Goal: Navigation & Orientation: Find specific page/section

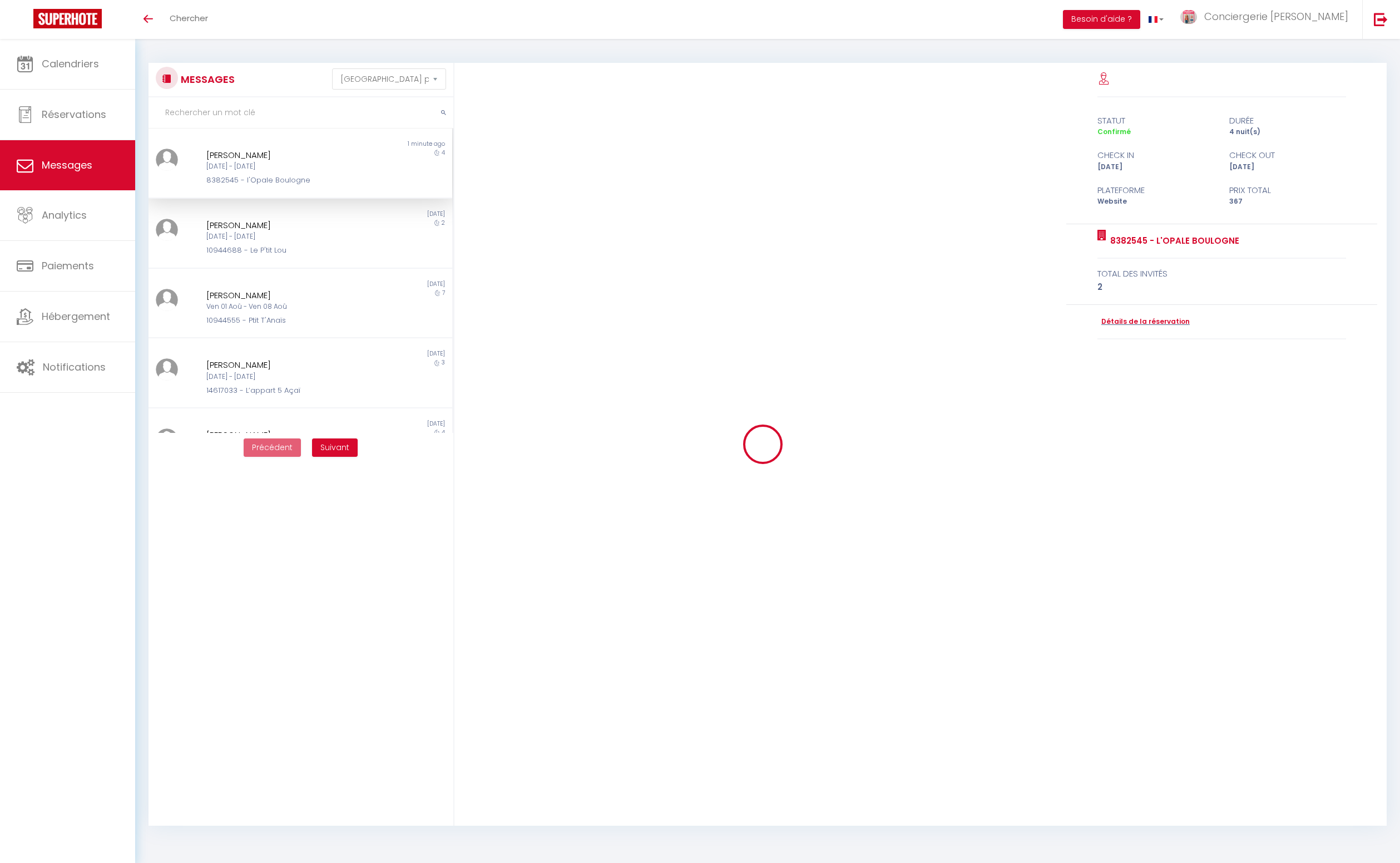
select select "message"
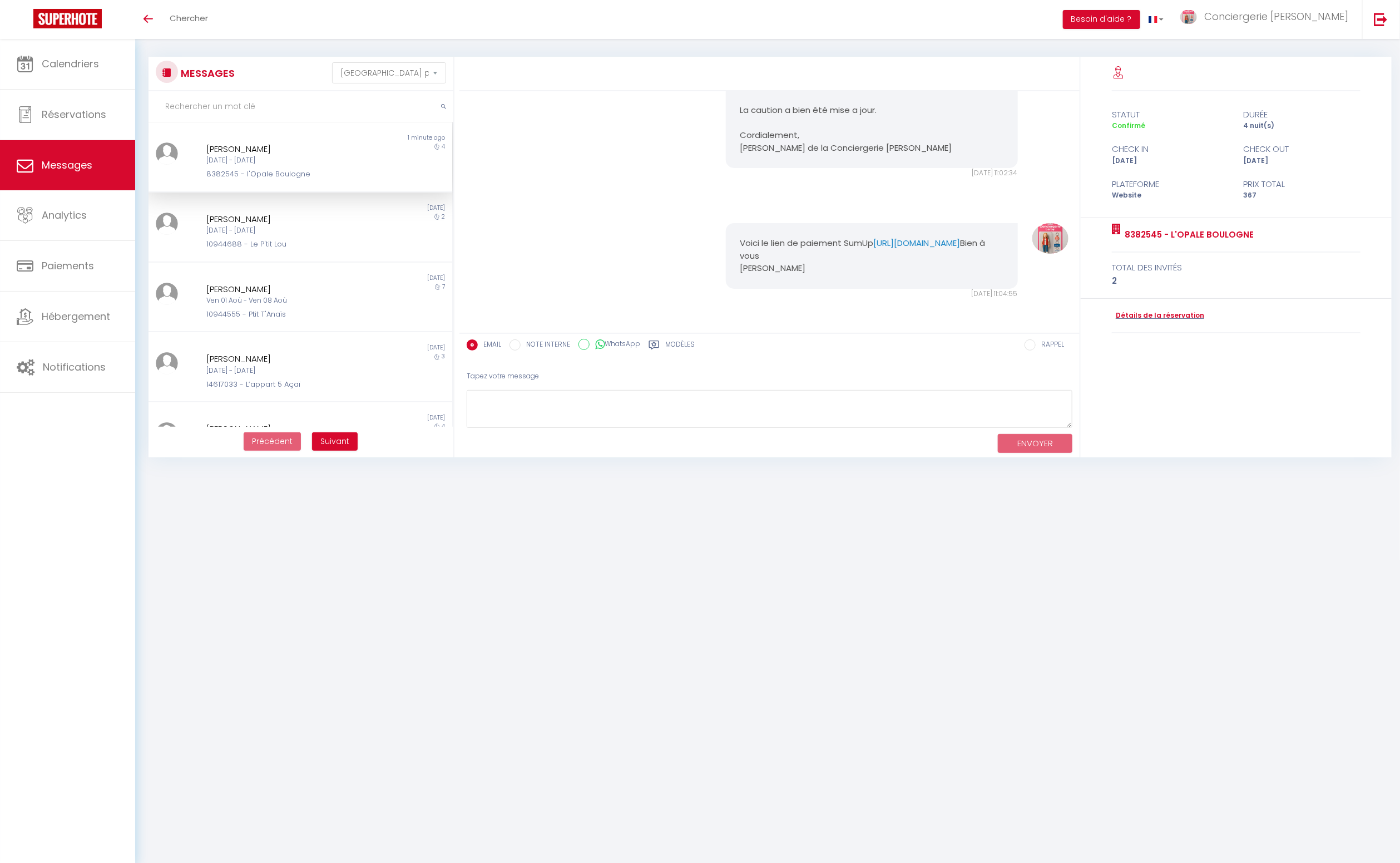
scroll to position [28, 0]
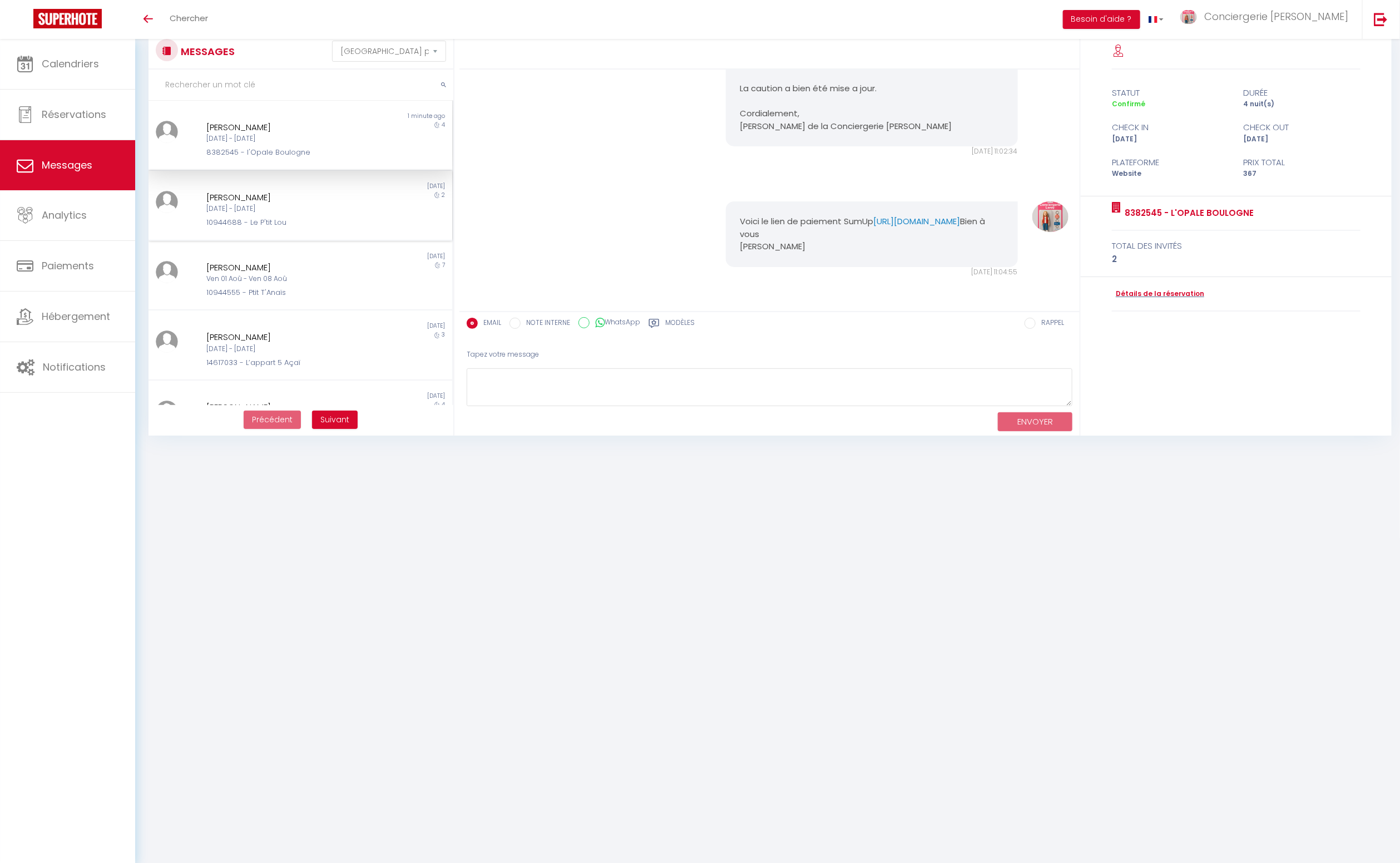
click at [280, 213] on div "[DATE] - [DATE]" at bounding box center [288, 209] width 162 height 11
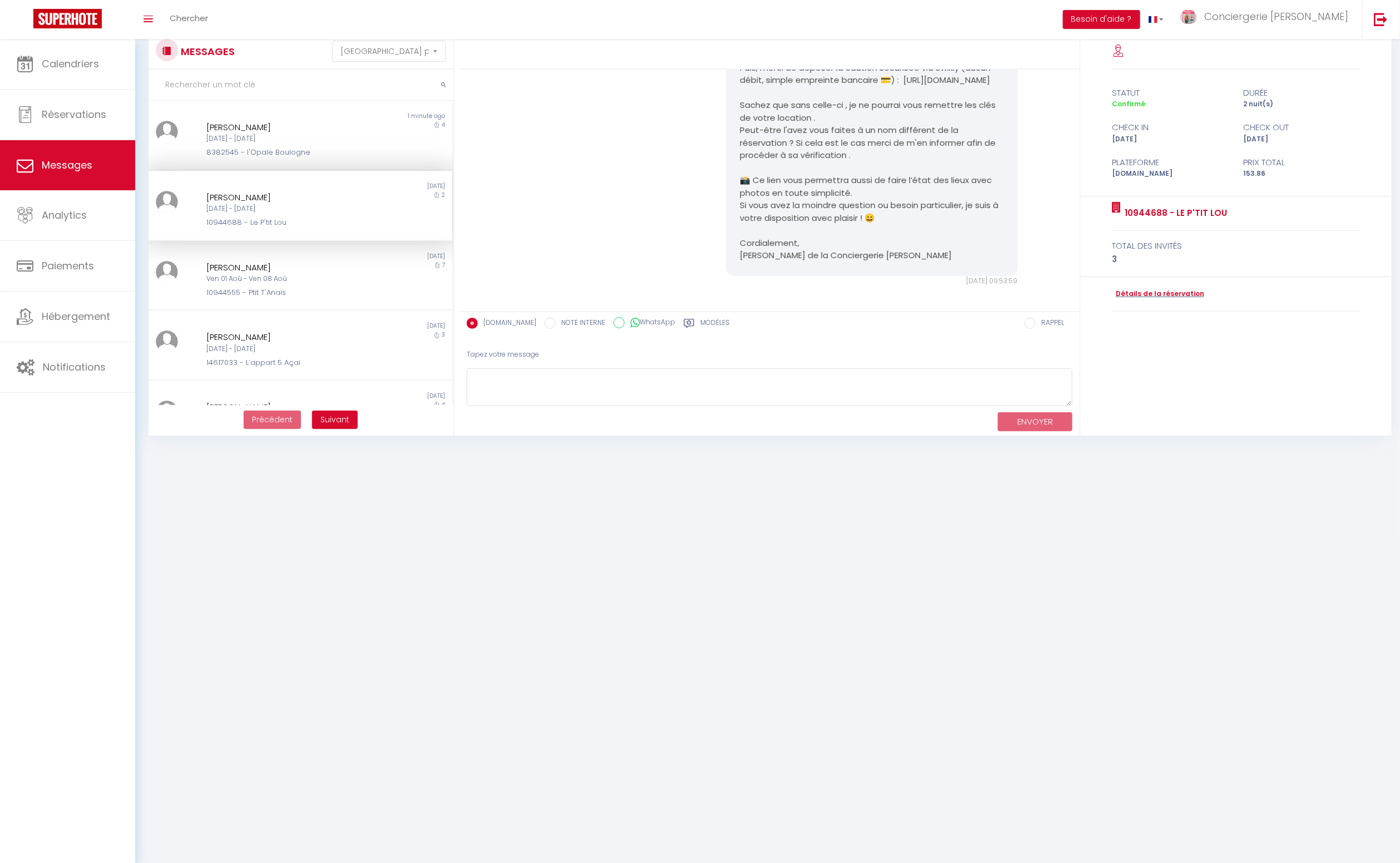
scroll to position [1185, 0]
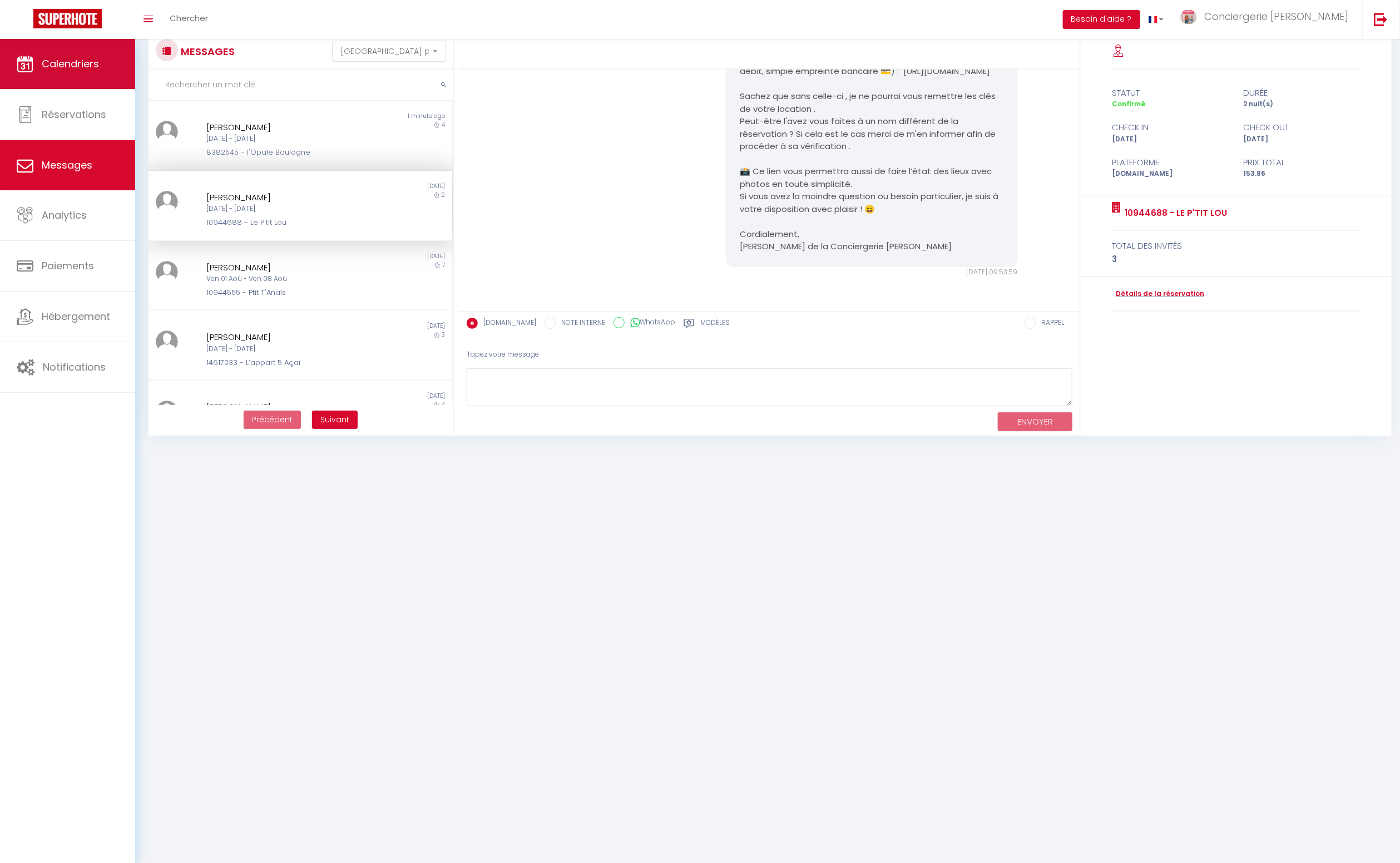
click at [68, 68] on span "Calendriers" at bounding box center [70, 63] width 57 height 14
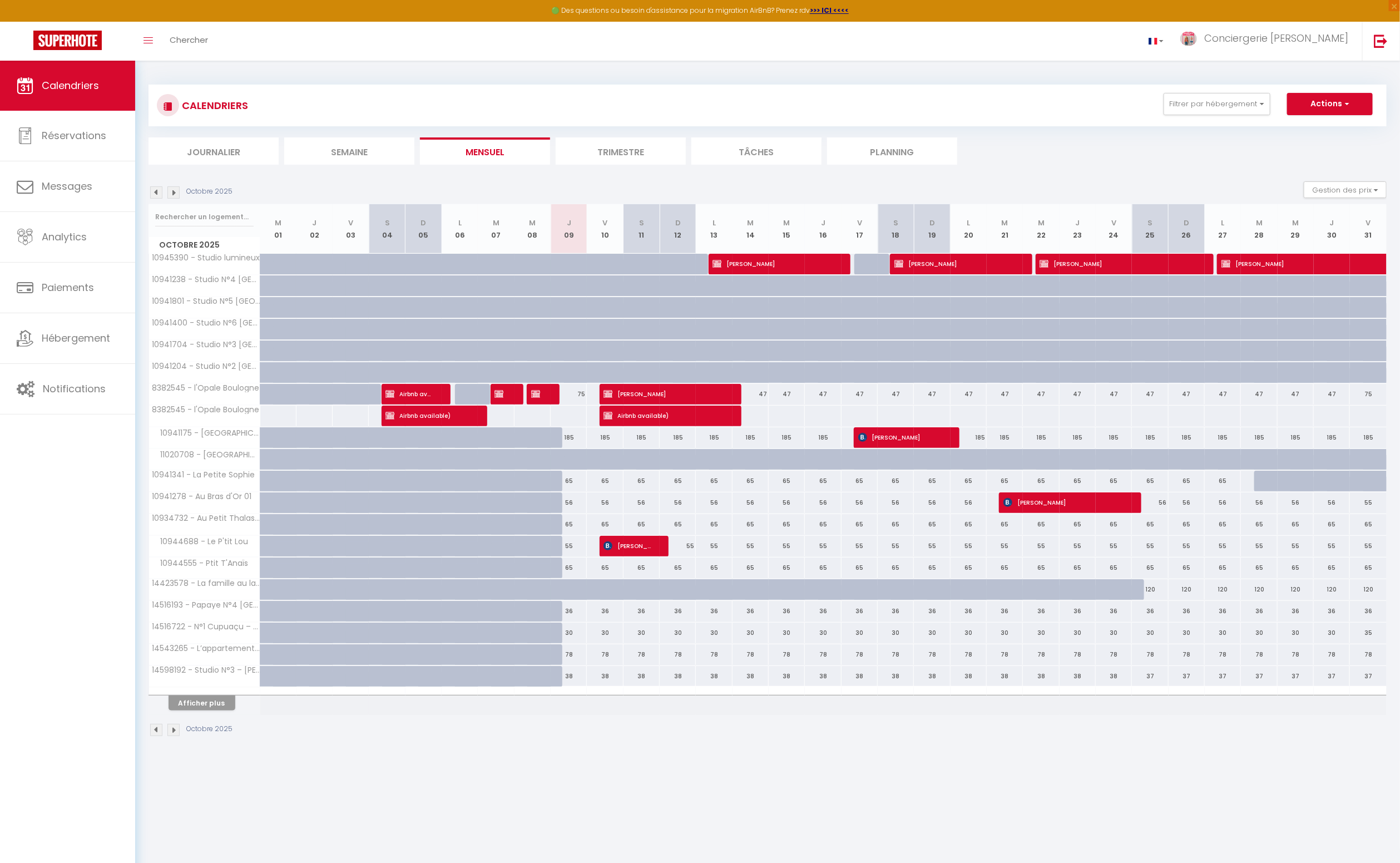
click at [216, 153] on li "Journalier" at bounding box center [213, 151] width 130 height 27
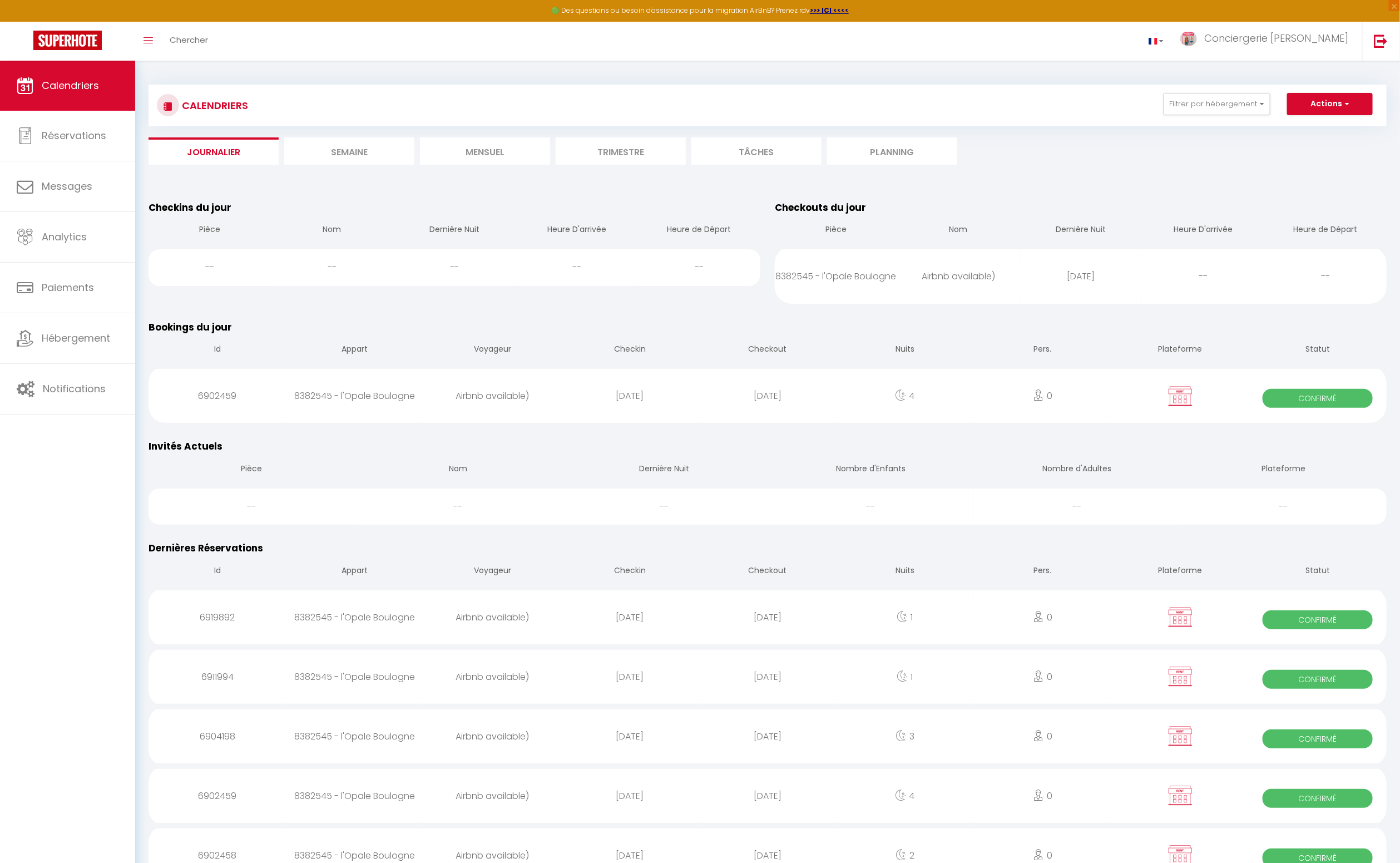
click at [341, 151] on li "Semaine" at bounding box center [349, 151] width 130 height 27
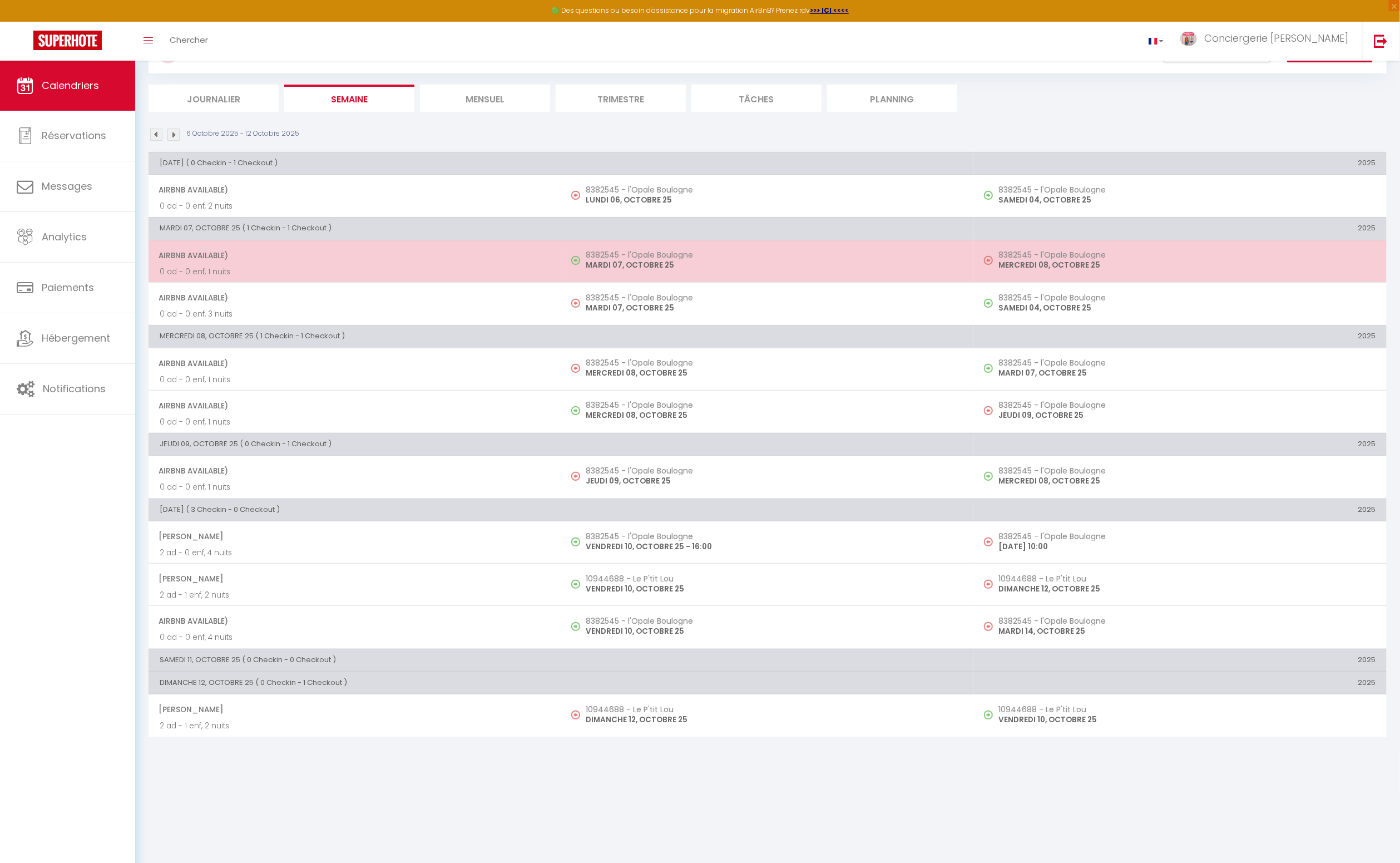
scroll to position [60, 0]
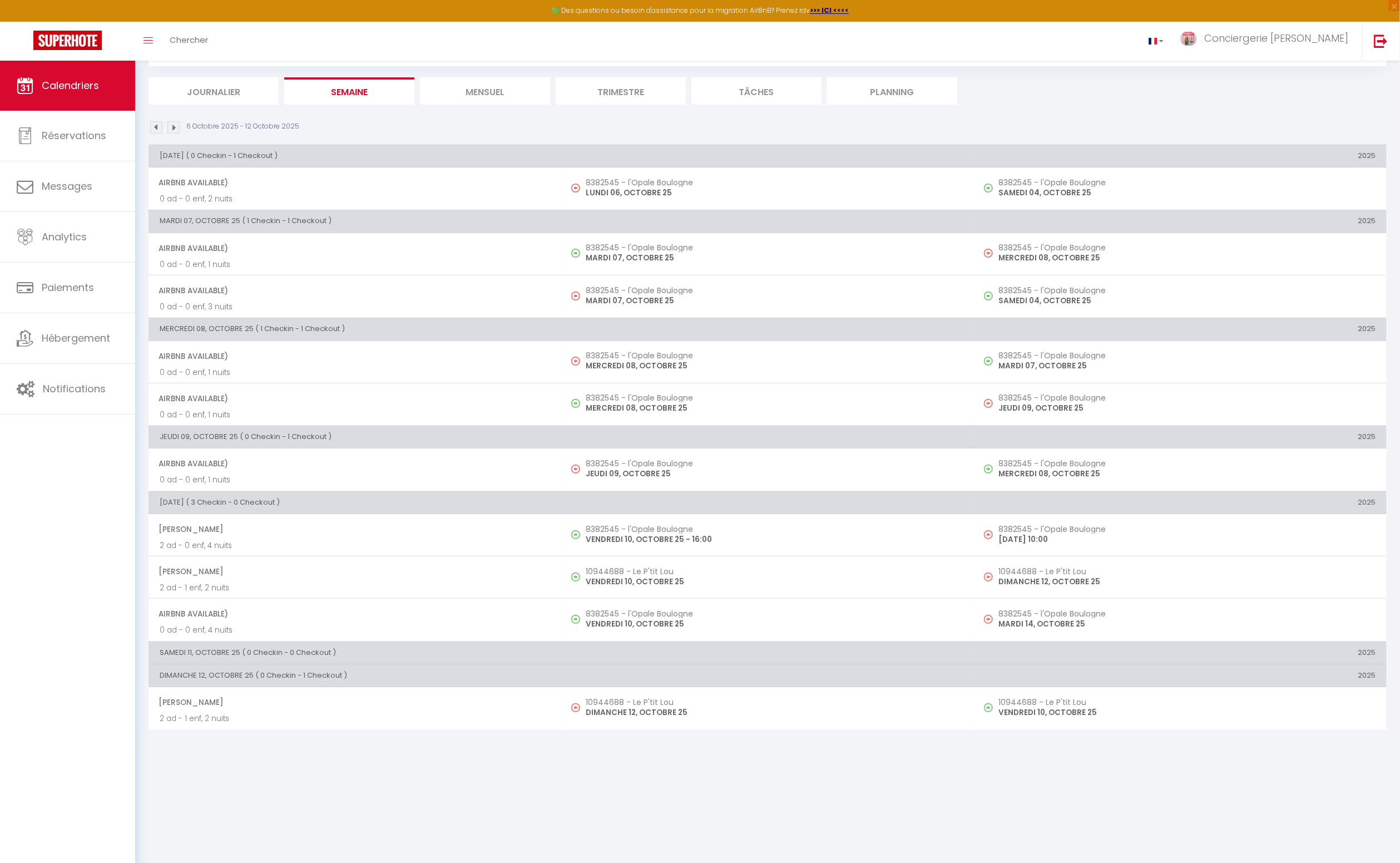
click at [214, 90] on li "Journalier" at bounding box center [213, 91] width 130 height 27
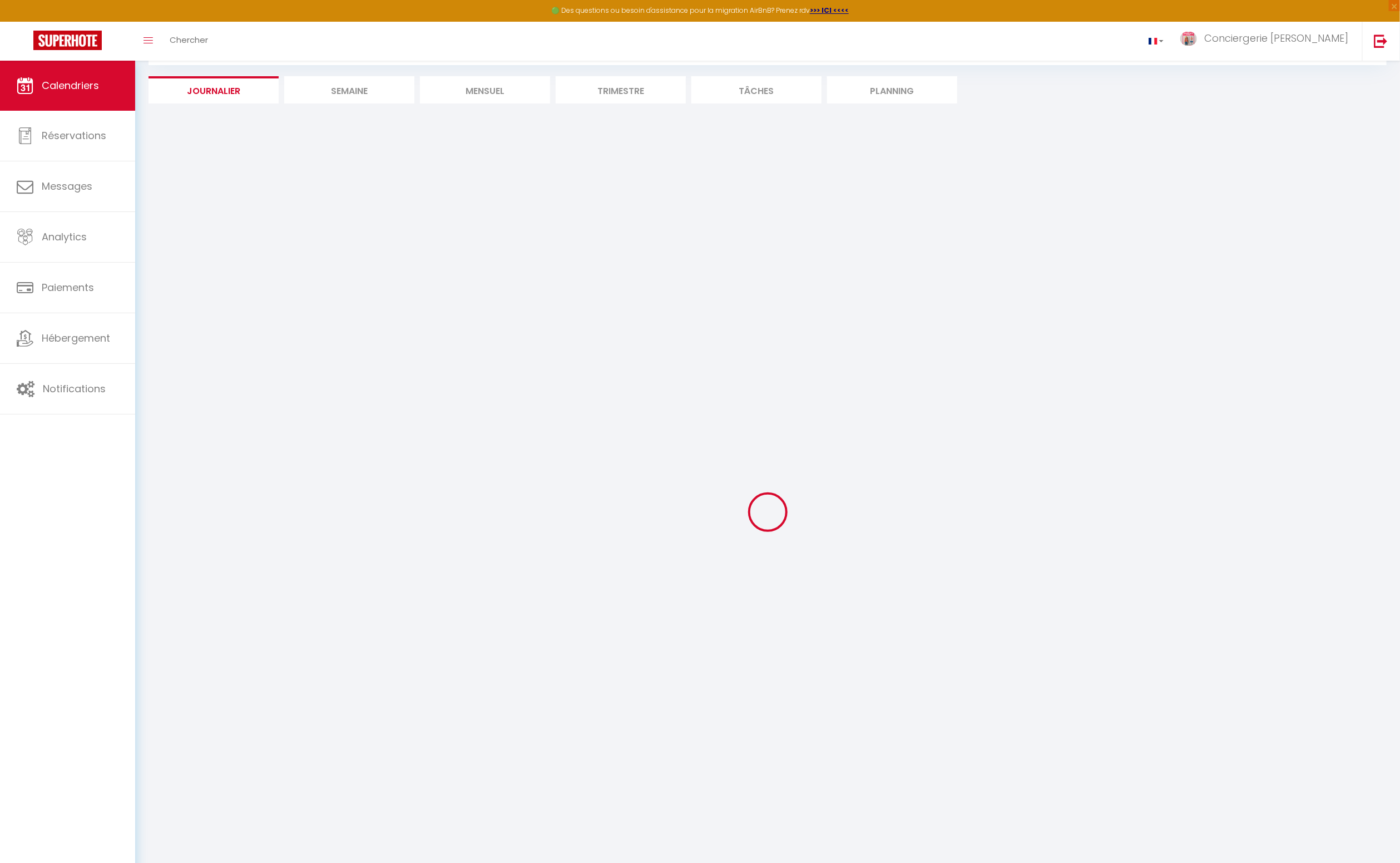
scroll to position [60, 0]
